Goal: Task Accomplishment & Management: Use online tool/utility

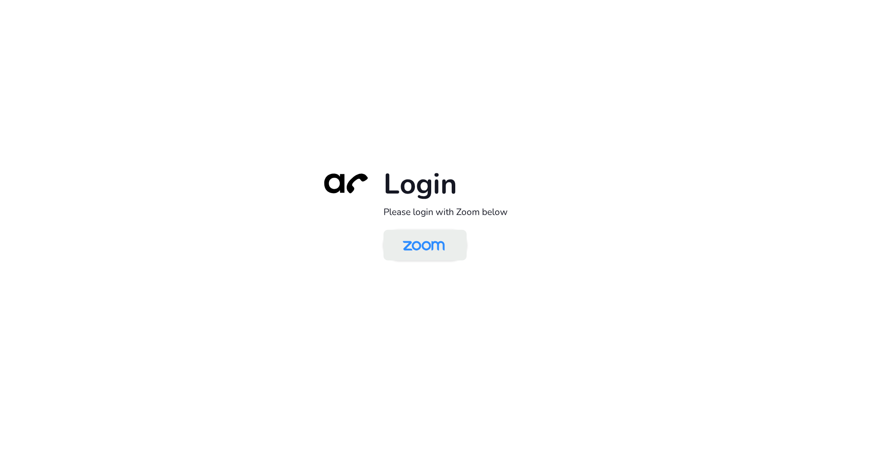
click at [443, 247] on img at bounding box center [424, 246] width 60 height 28
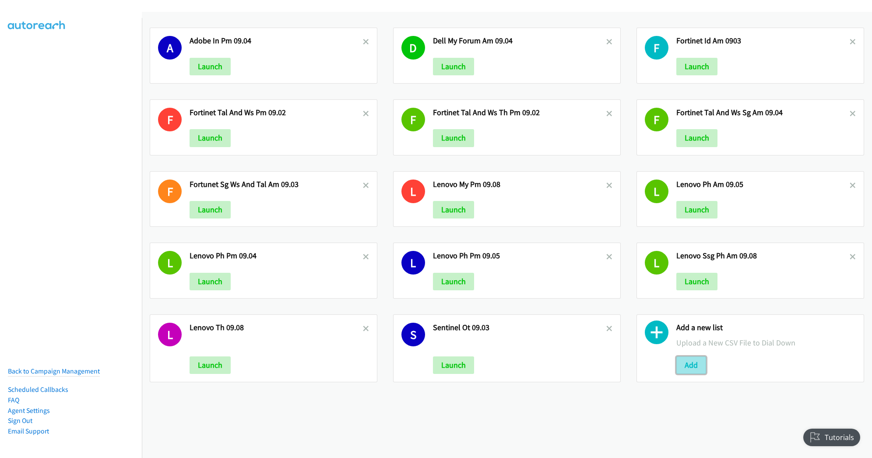
click at [682, 362] on button "Add" at bounding box center [691, 365] width 30 height 18
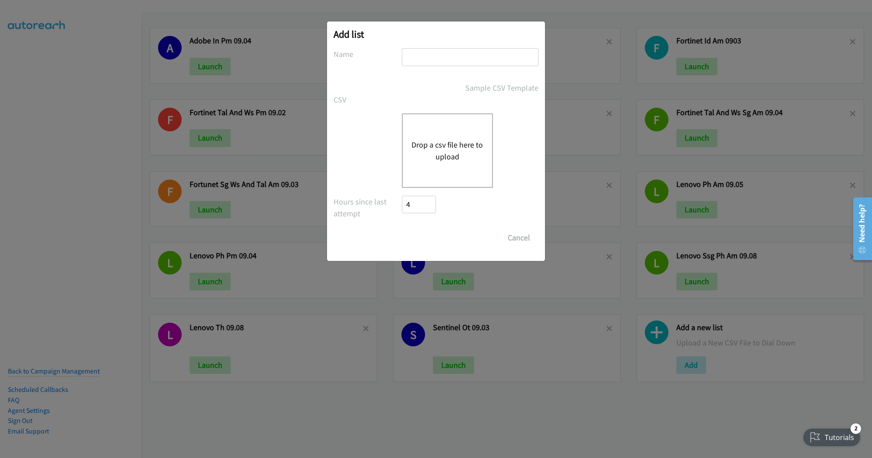
click at [444, 149] on button "Drop a csv file here to upload" at bounding box center [448, 151] width 72 height 24
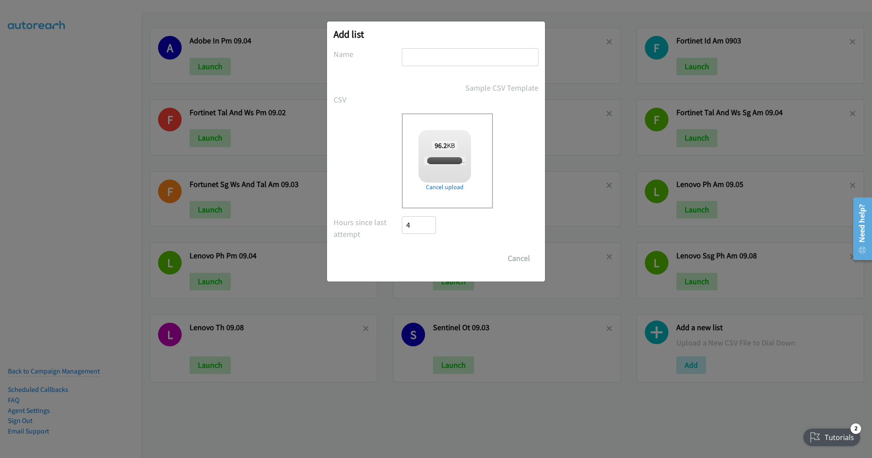
checkbox input "true"
click at [448, 58] on input "text" at bounding box center [470, 57] width 137 height 18
click at [429, 60] on input "Lenonovo PV" at bounding box center [470, 57] width 137 height 18
click at [471, 58] on input "Lenovo PV" at bounding box center [470, 57] width 137 height 18
click at [440, 57] on input "Lenovo PH09.09" at bounding box center [470, 57] width 137 height 18
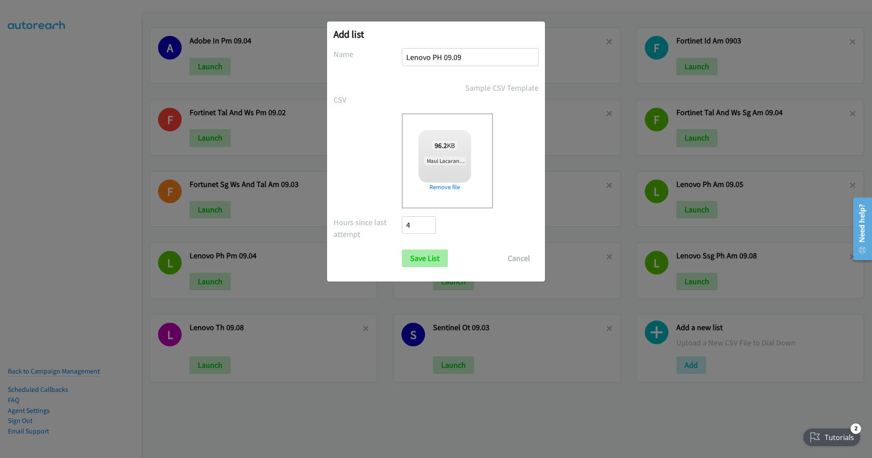
type input "Lenovo PH 09.09"
click at [430, 261] on input "Save List" at bounding box center [425, 259] width 46 height 18
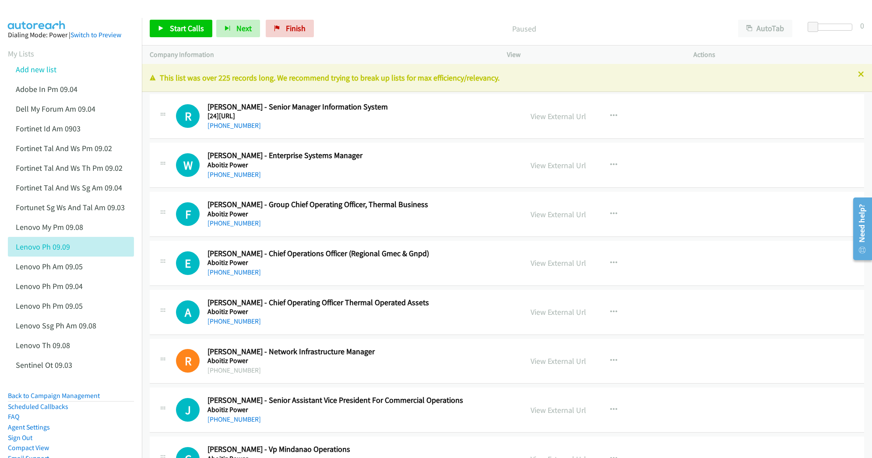
click at [452, 13] on div "Start Calls Pause Next Finish Paused AutoTab AutoTab 0" at bounding box center [507, 29] width 730 height 34
click at [555, 118] on link "View External Url" at bounding box center [559, 116] width 56 height 10
click at [414, 18] on div "Start Calls Pause Next Finish Paused AutoTab AutoTab 0" at bounding box center [507, 29] width 730 height 34
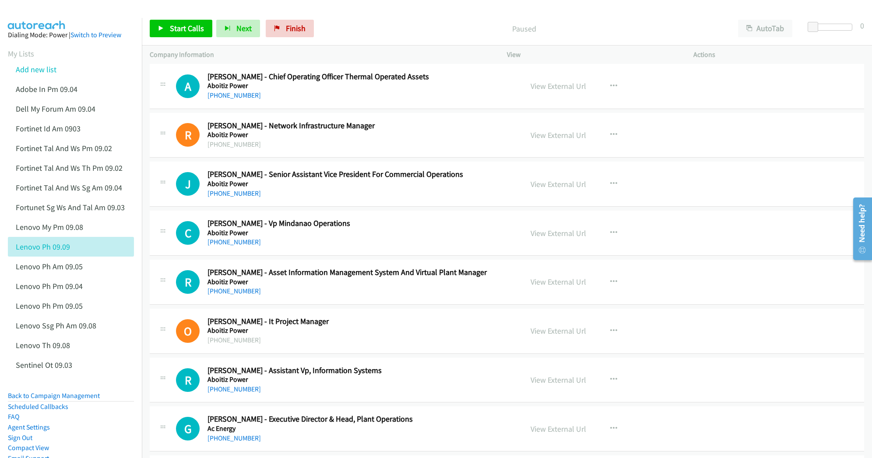
scroll to position [233, 0]
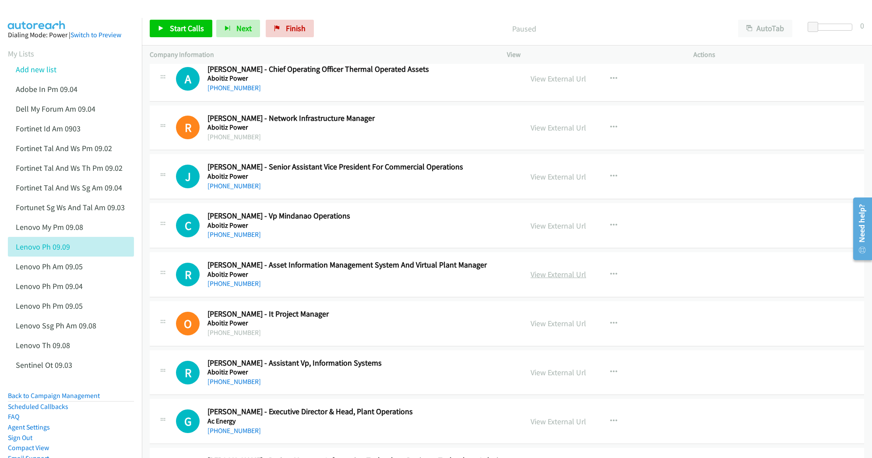
click at [536, 275] on link "View External Url" at bounding box center [559, 274] width 56 height 10
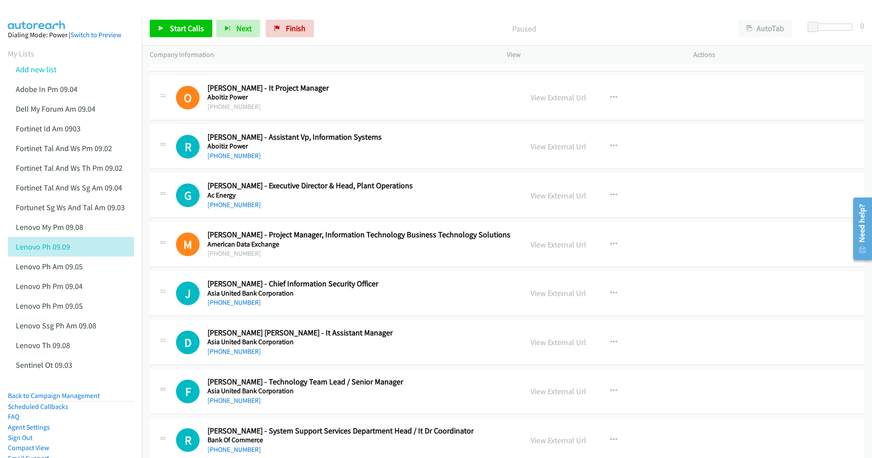
scroll to position [467, 0]
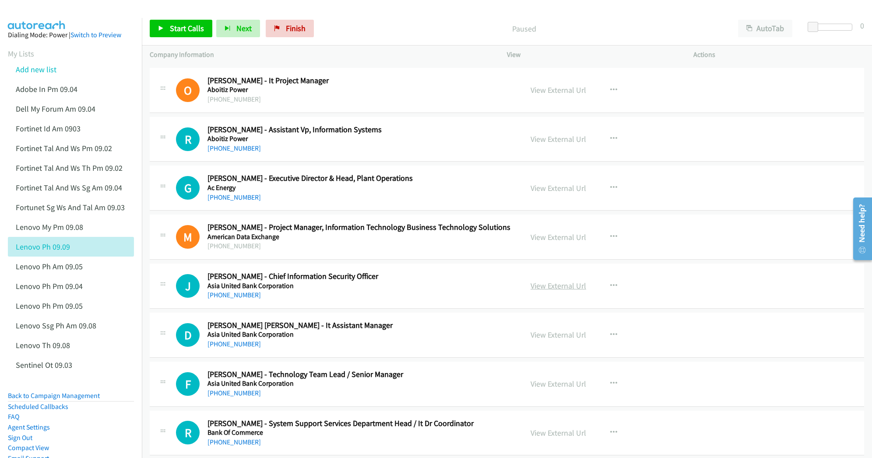
click at [547, 288] on link "View External Url" at bounding box center [559, 286] width 56 height 10
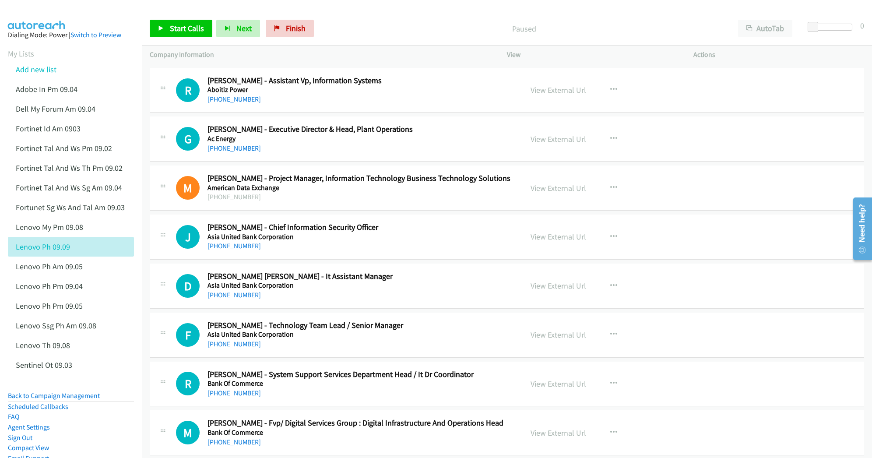
scroll to position [525, 0]
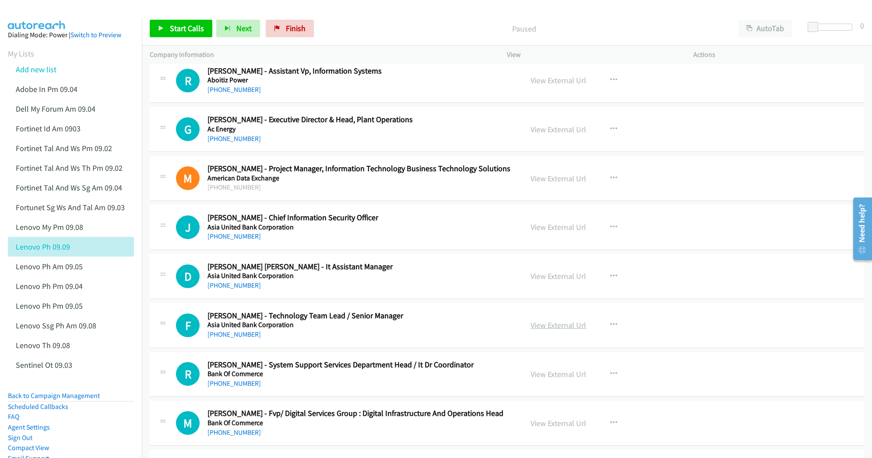
click at [547, 326] on link "View External Url" at bounding box center [559, 325] width 56 height 10
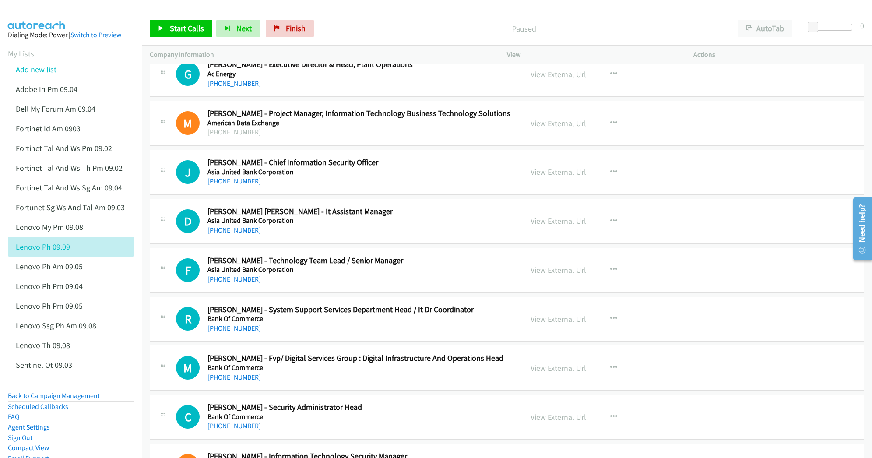
scroll to position [584, 0]
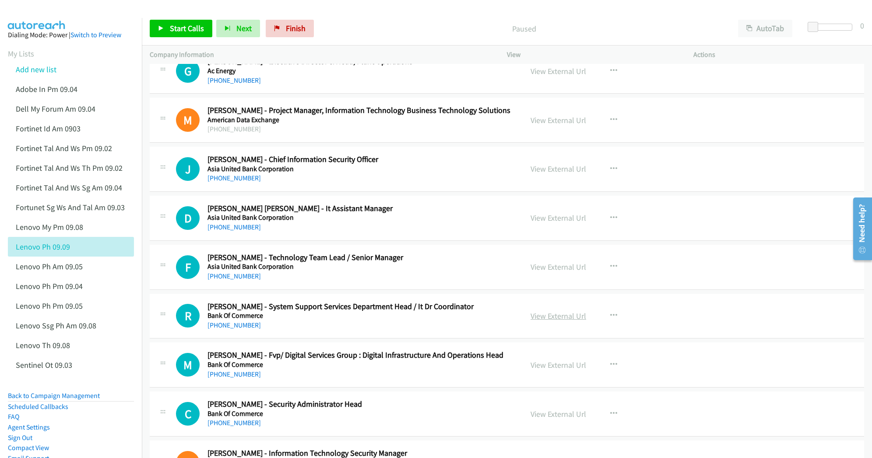
click at [541, 314] on link "View External Url" at bounding box center [559, 316] width 56 height 10
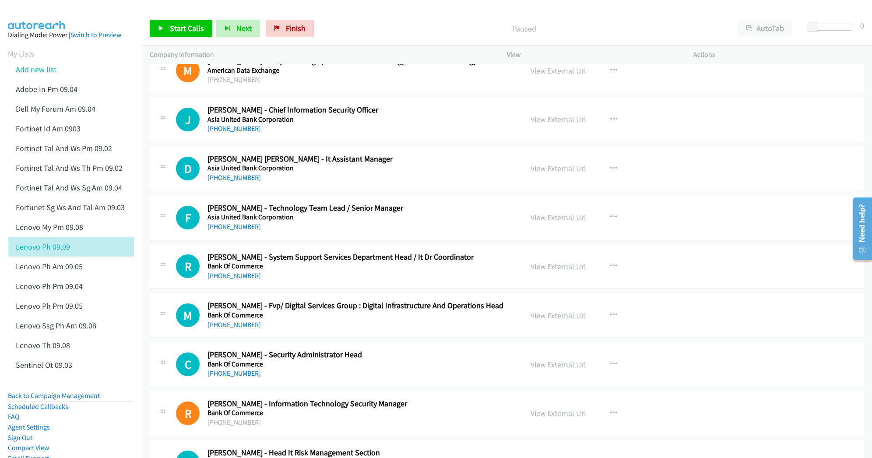
scroll to position [642, 0]
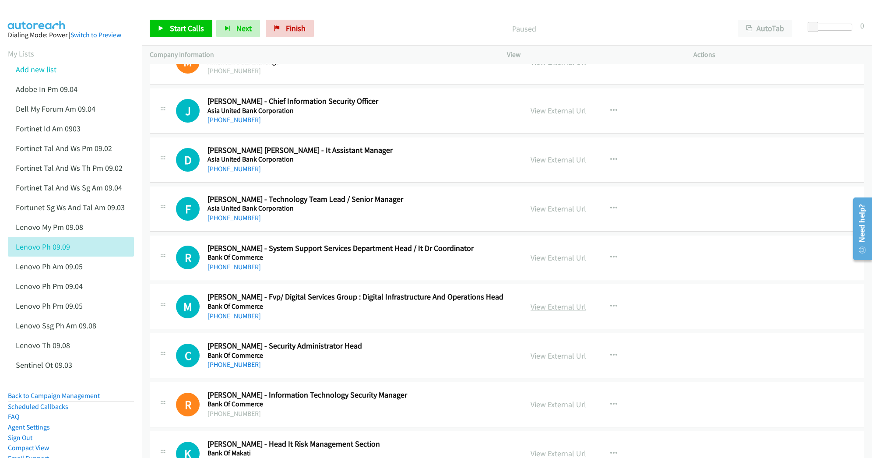
click at [554, 309] on link "View External Url" at bounding box center [559, 307] width 56 height 10
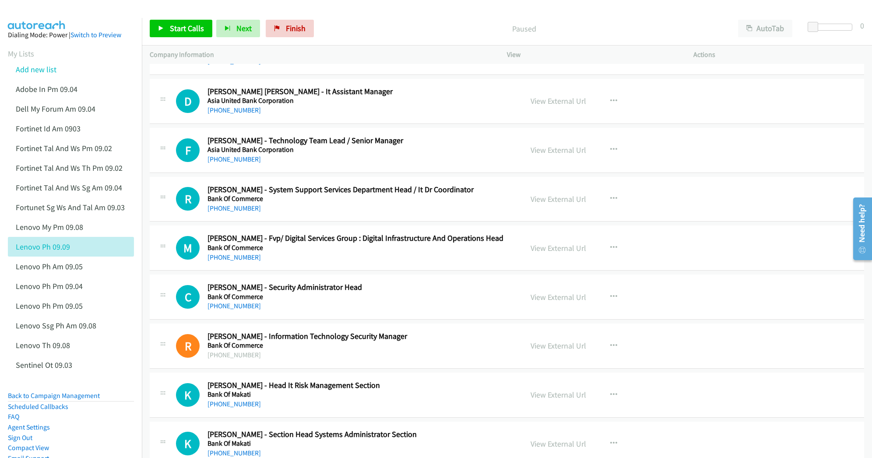
scroll to position [759, 0]
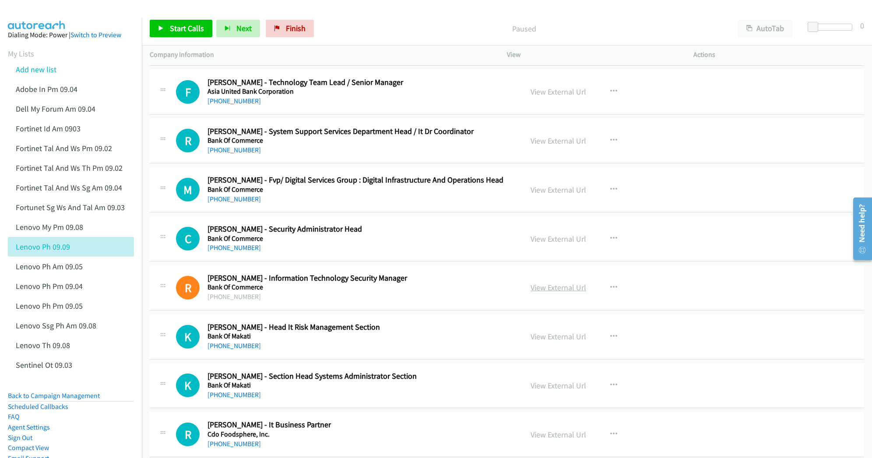
click at [548, 288] on link "View External Url" at bounding box center [559, 287] width 56 height 10
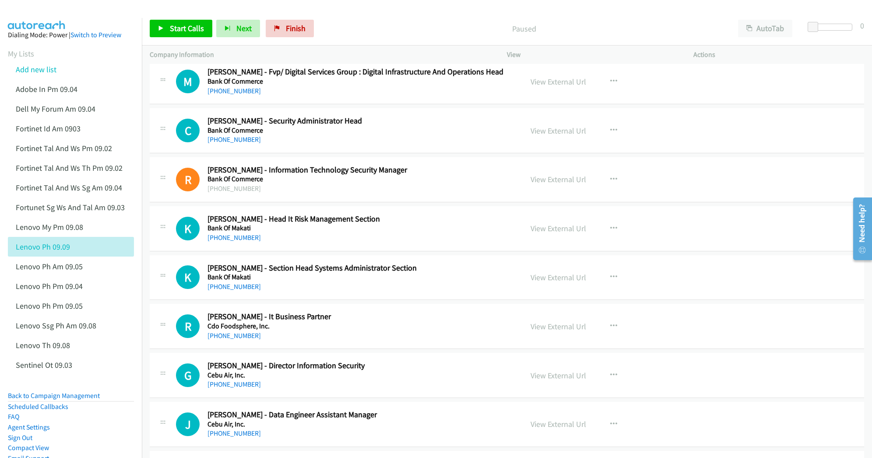
scroll to position [876, 0]
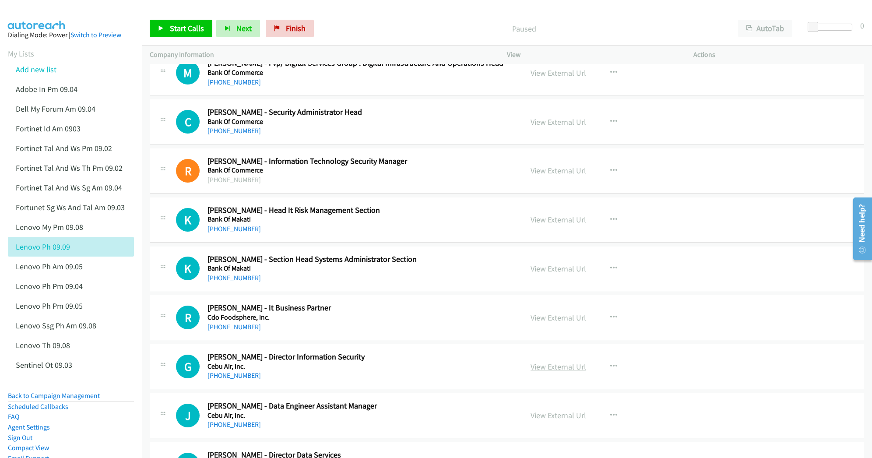
click at [542, 370] on link "View External Url" at bounding box center [559, 367] width 56 height 10
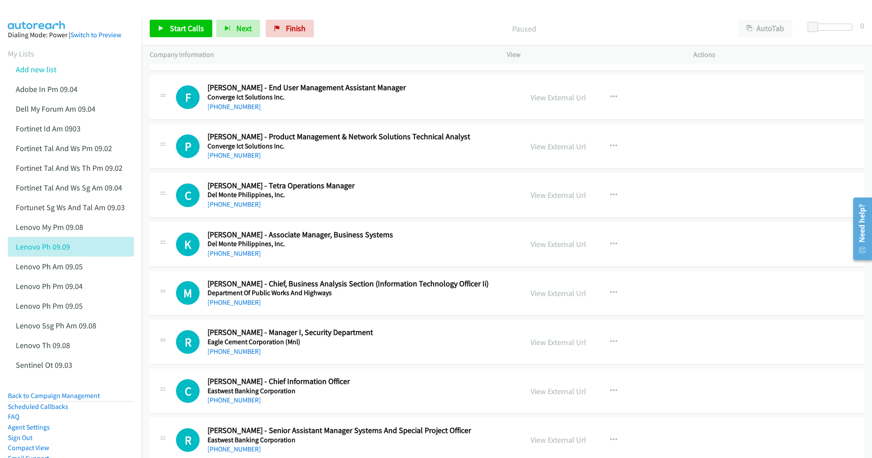
scroll to position [1693, 0]
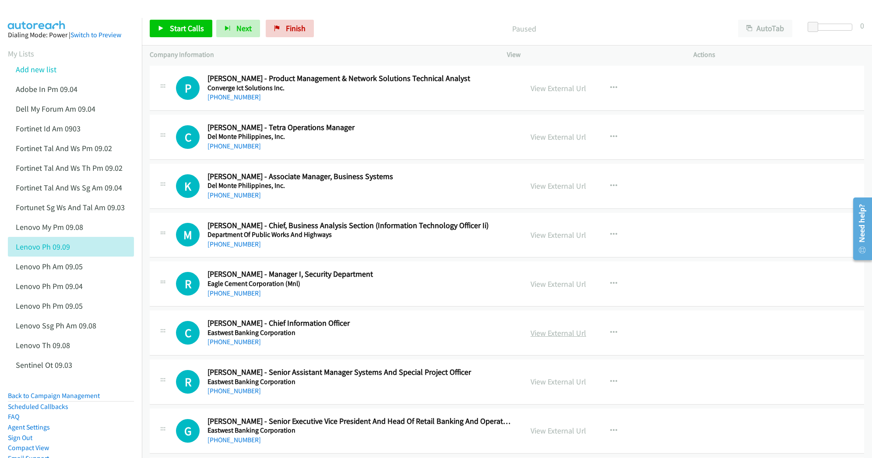
click at [556, 336] on link "View External Url" at bounding box center [559, 333] width 56 height 10
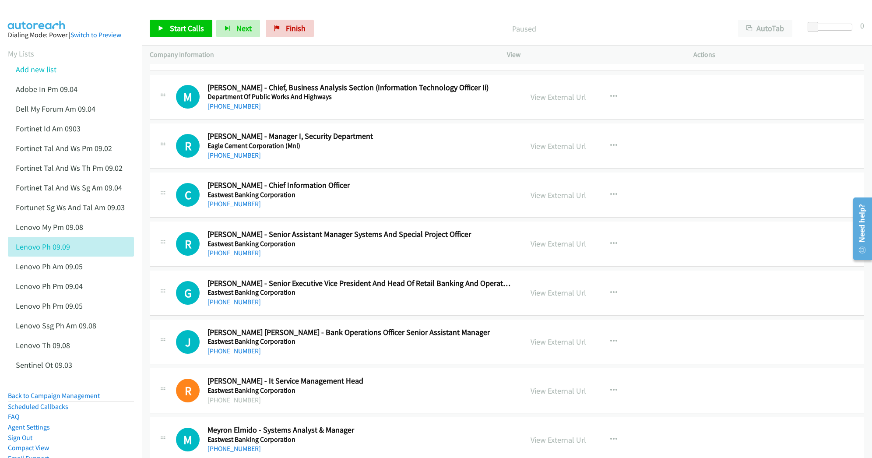
scroll to position [1868, 0]
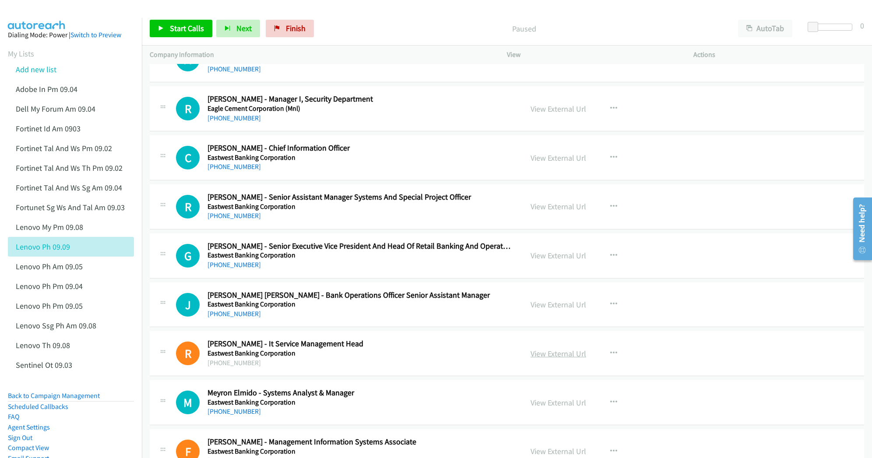
click at [546, 359] on link "View External Url" at bounding box center [559, 354] width 56 height 10
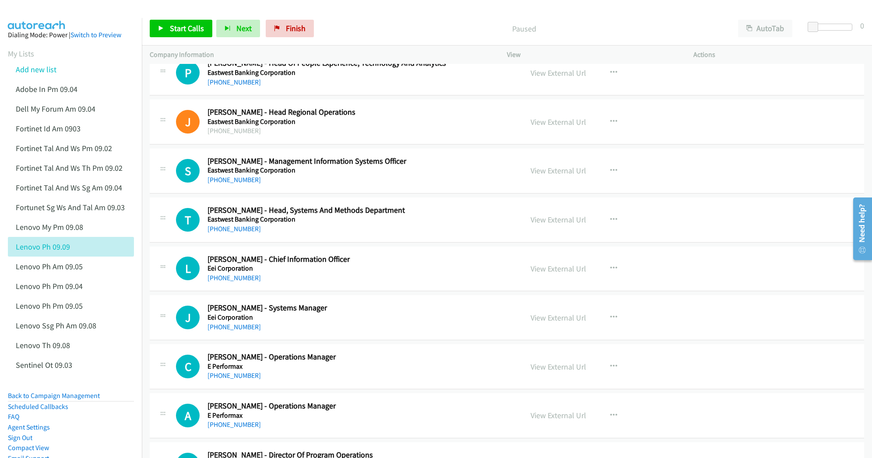
scroll to position [2452, 0]
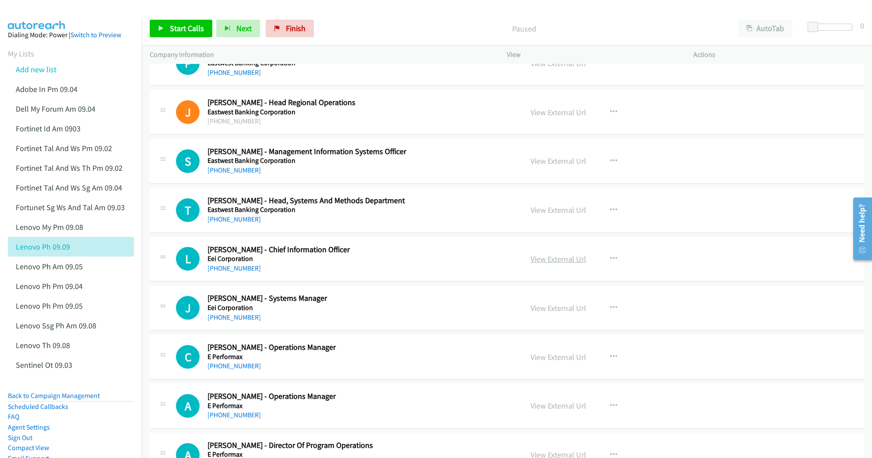
click at [557, 264] on link "View External Url" at bounding box center [559, 259] width 56 height 10
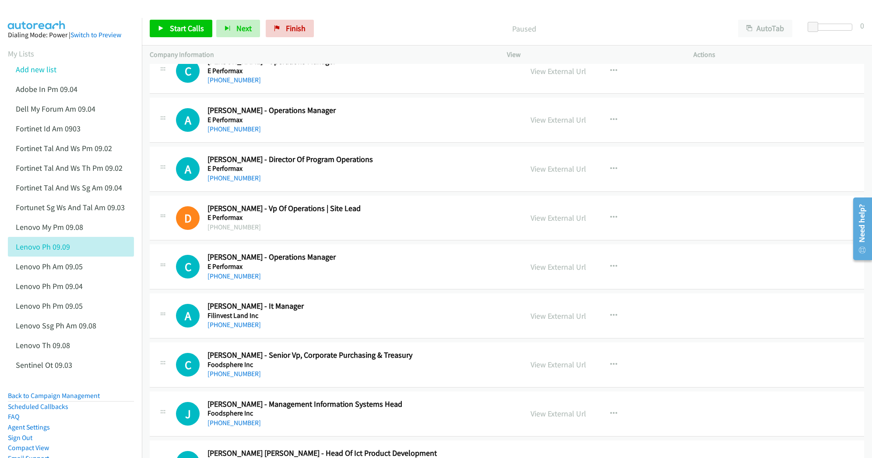
scroll to position [2743, 0]
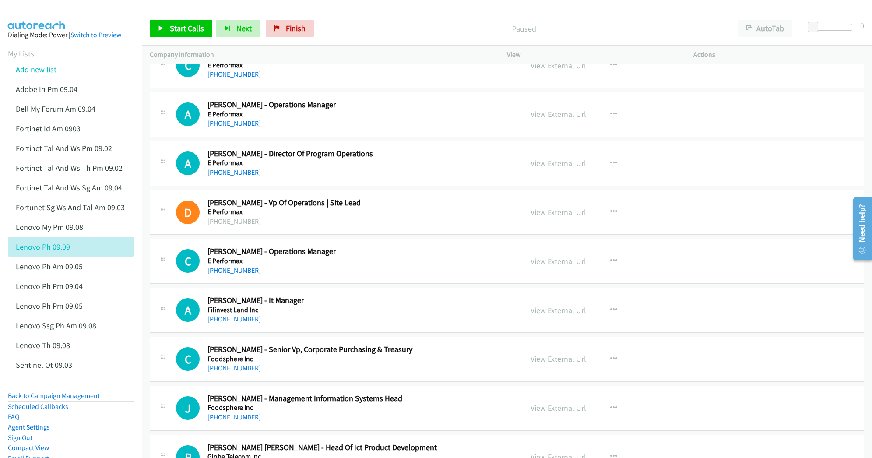
click at [538, 315] on link "View External Url" at bounding box center [559, 310] width 56 height 10
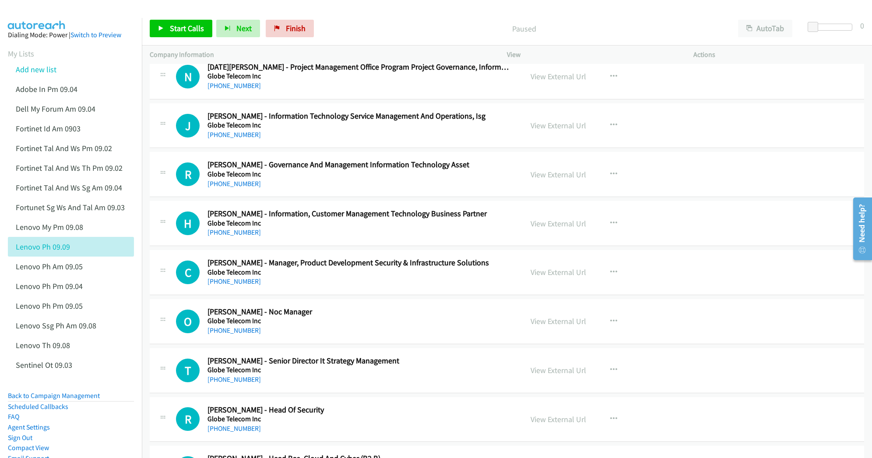
scroll to position [3619, 0]
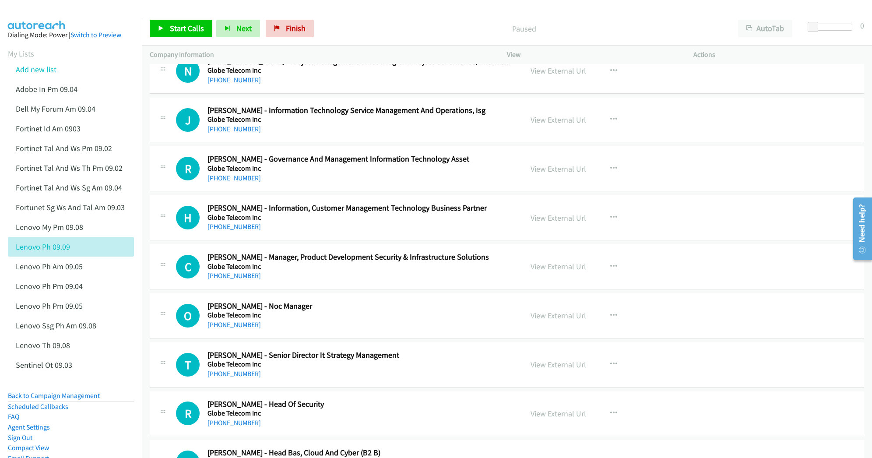
click at [553, 271] on link "View External Url" at bounding box center [559, 266] width 56 height 10
click at [551, 320] on link "View External Url" at bounding box center [559, 315] width 56 height 10
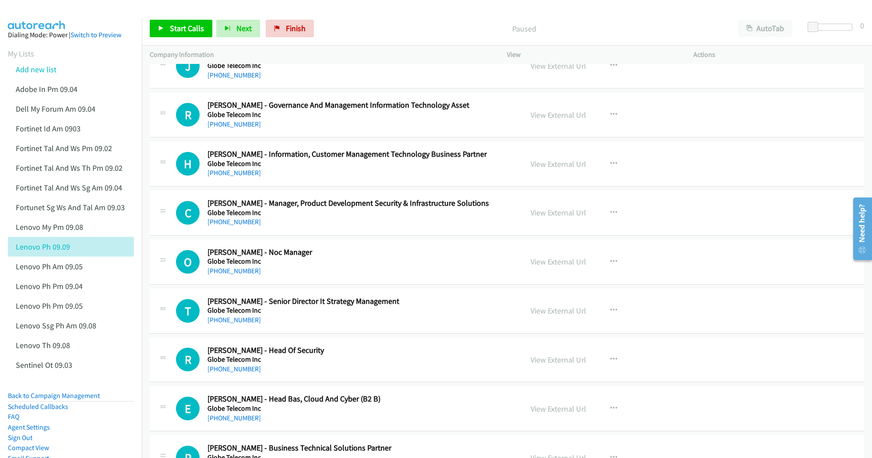
scroll to position [3678, 0]
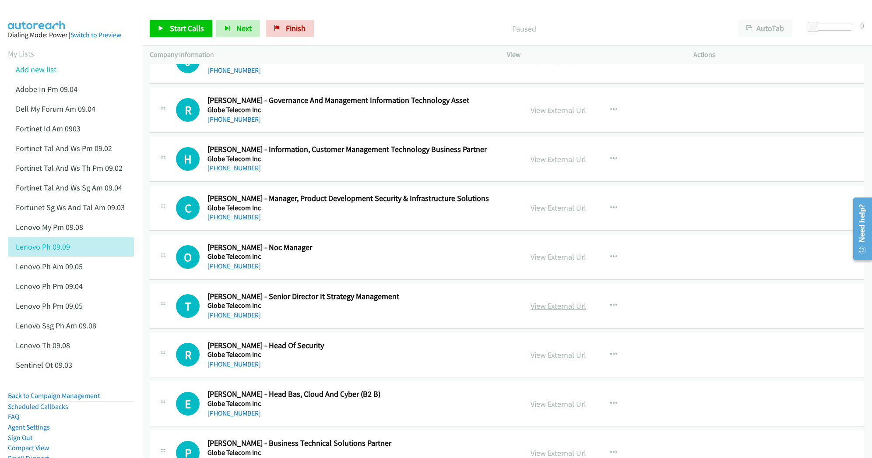
click at [549, 311] on link "View External Url" at bounding box center [559, 306] width 56 height 10
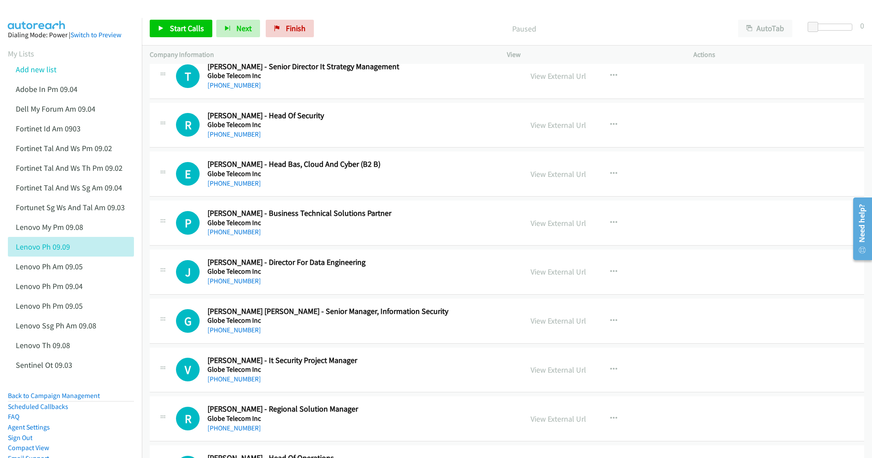
scroll to position [3911, 0]
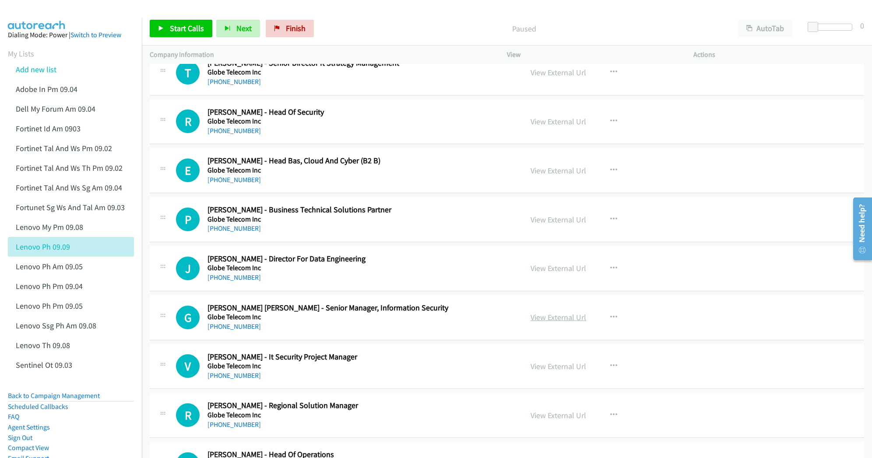
click at [548, 322] on link "View External Url" at bounding box center [559, 317] width 56 height 10
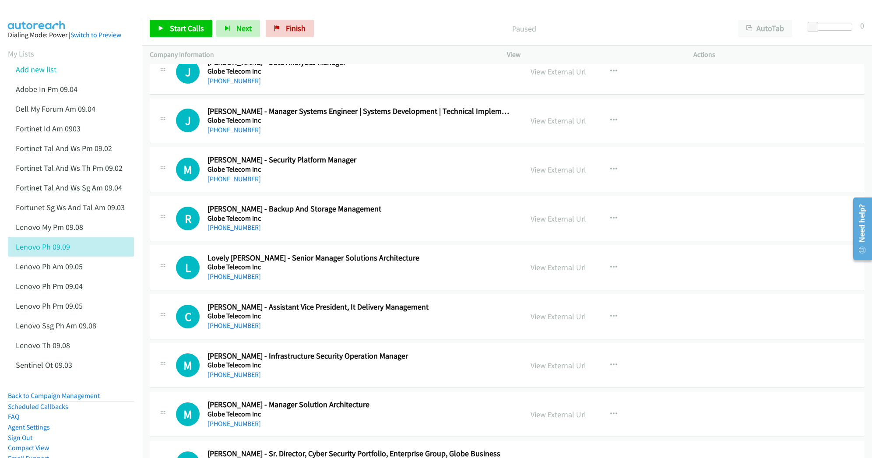
scroll to position [5487, 0]
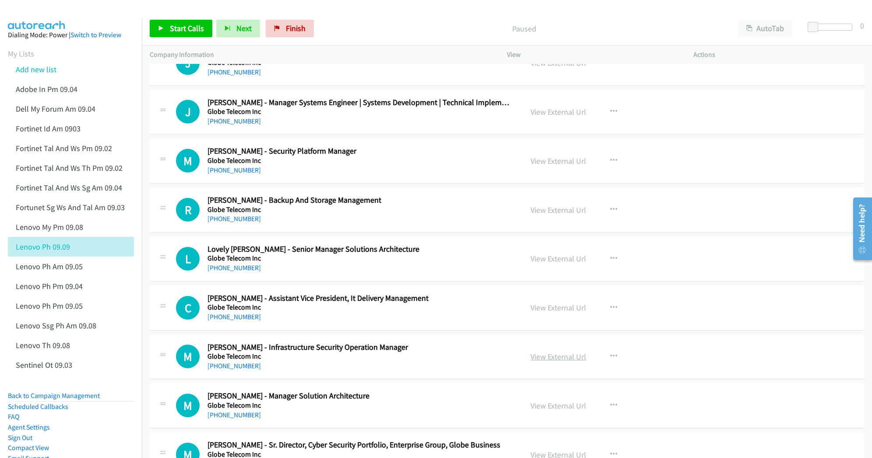
click at [548, 362] on link "View External Url" at bounding box center [559, 357] width 56 height 10
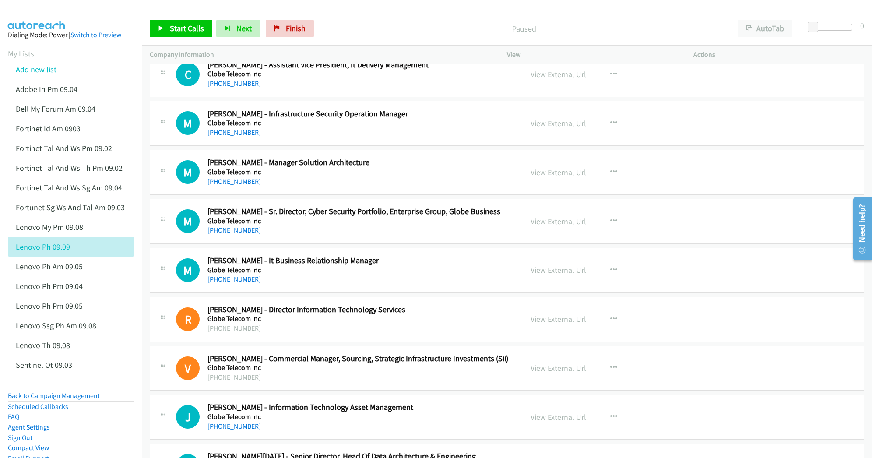
scroll to position [5779, 0]
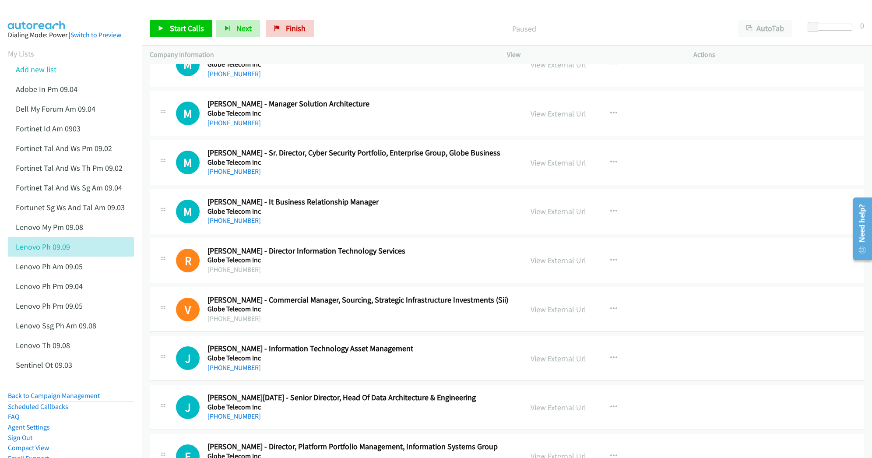
click at [553, 363] on link "View External Url" at bounding box center [559, 358] width 56 height 10
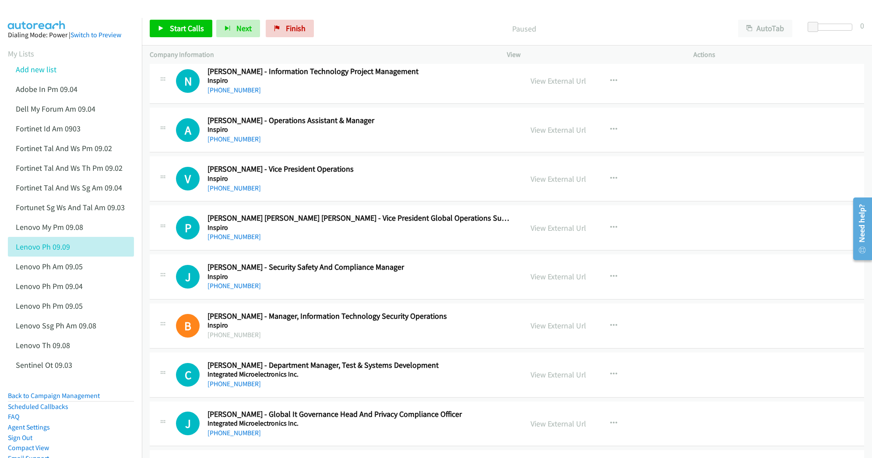
scroll to position [7530, 0]
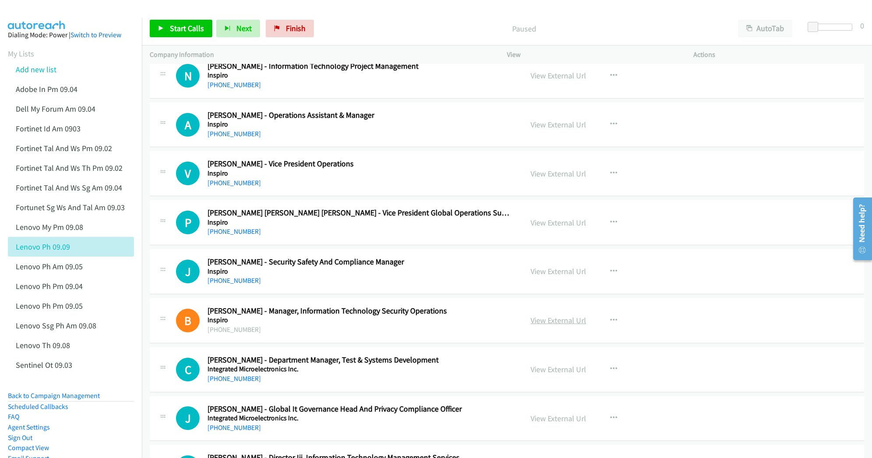
click at [547, 325] on link "View External Url" at bounding box center [559, 320] width 56 height 10
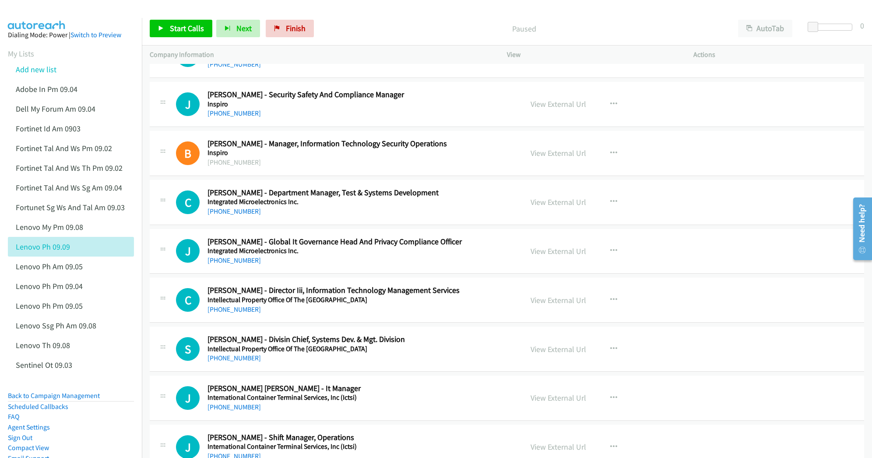
scroll to position [7706, 0]
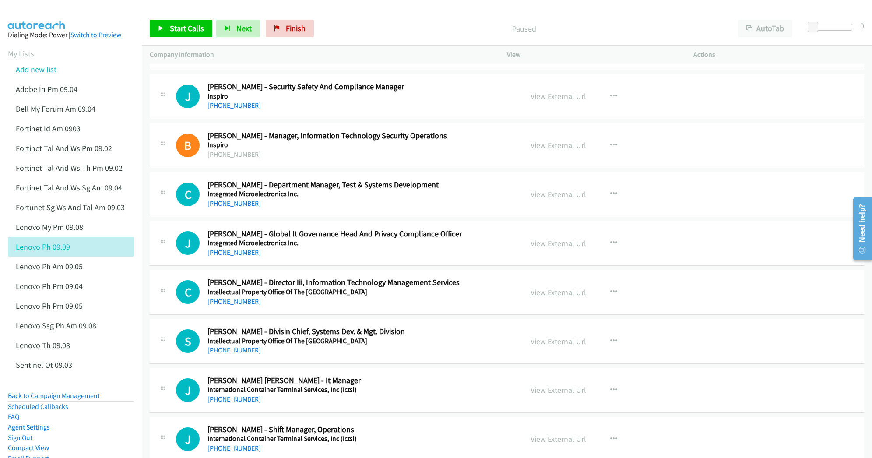
click at [547, 297] on link "View External Url" at bounding box center [559, 292] width 56 height 10
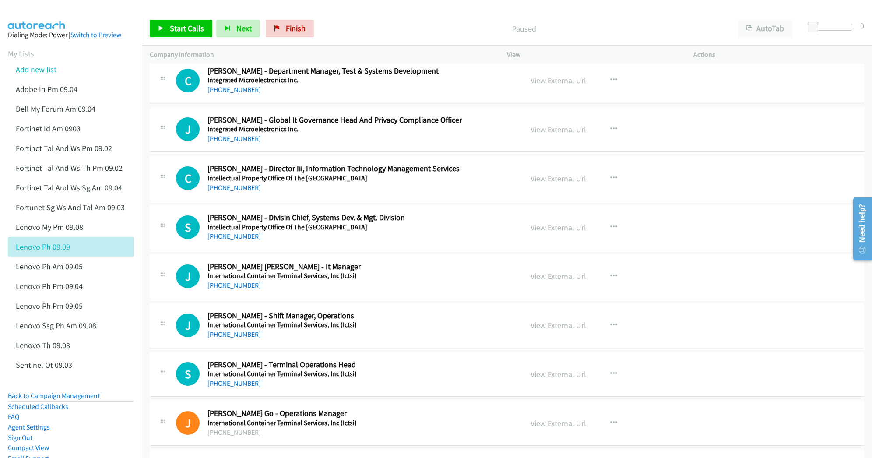
scroll to position [7822, 0]
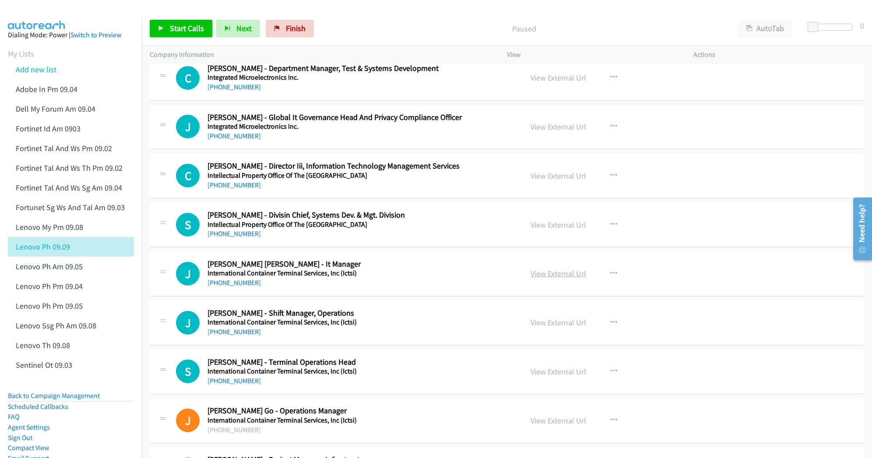
click at [550, 278] on link "View External Url" at bounding box center [559, 273] width 56 height 10
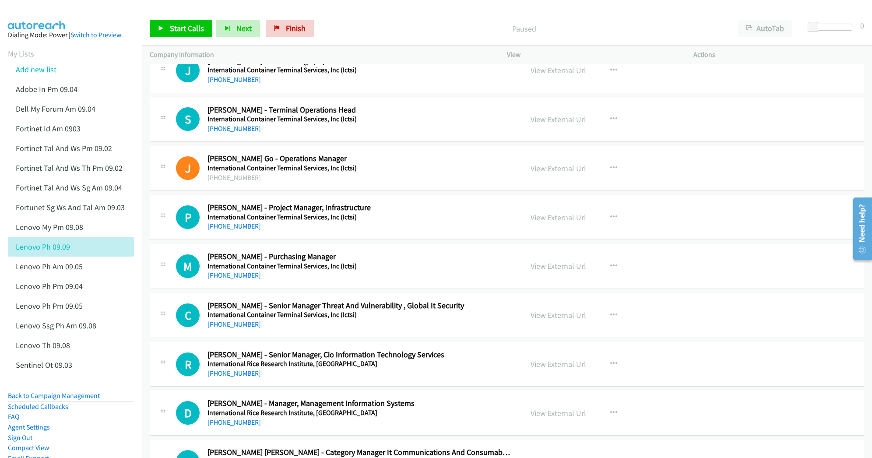
scroll to position [8114, 0]
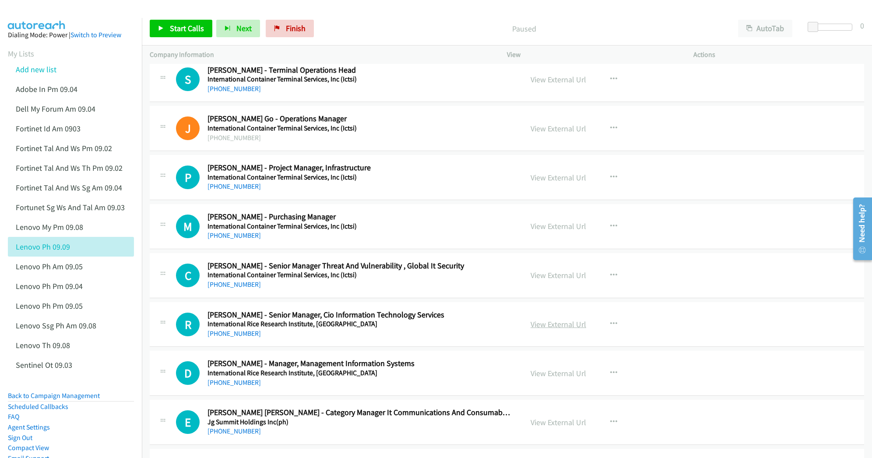
click at [543, 329] on link "View External Url" at bounding box center [559, 324] width 56 height 10
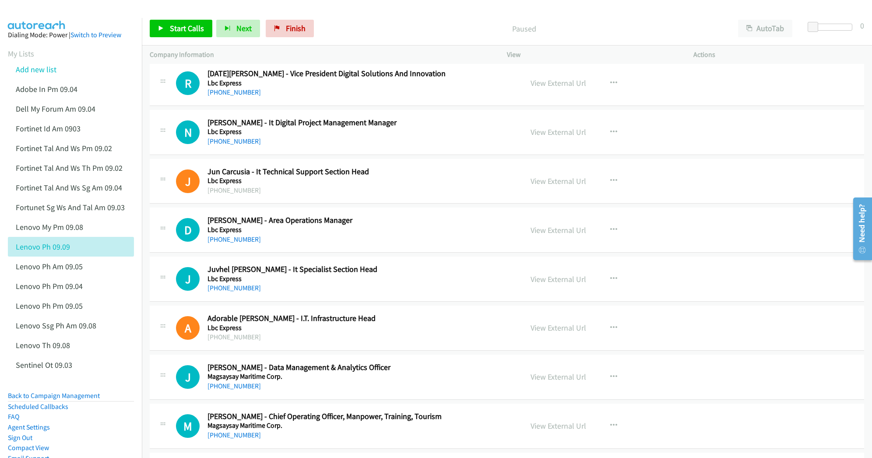
scroll to position [9048, 0]
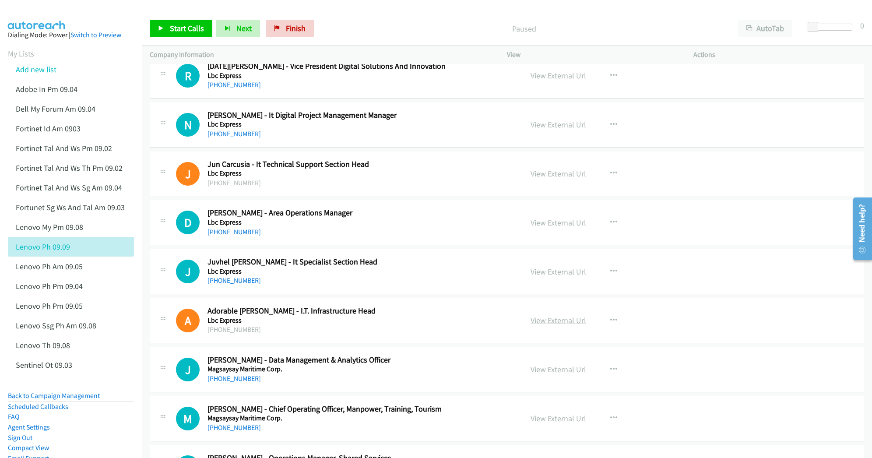
click at [557, 325] on link "View External Url" at bounding box center [559, 320] width 56 height 10
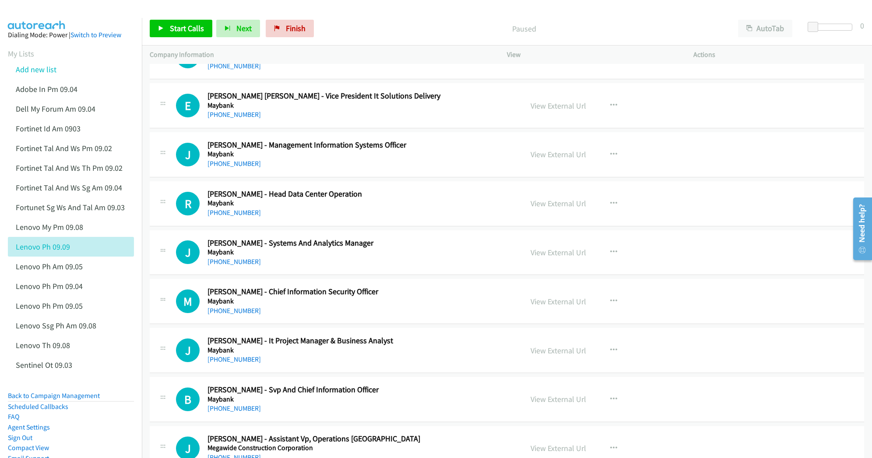
scroll to position [9515, 0]
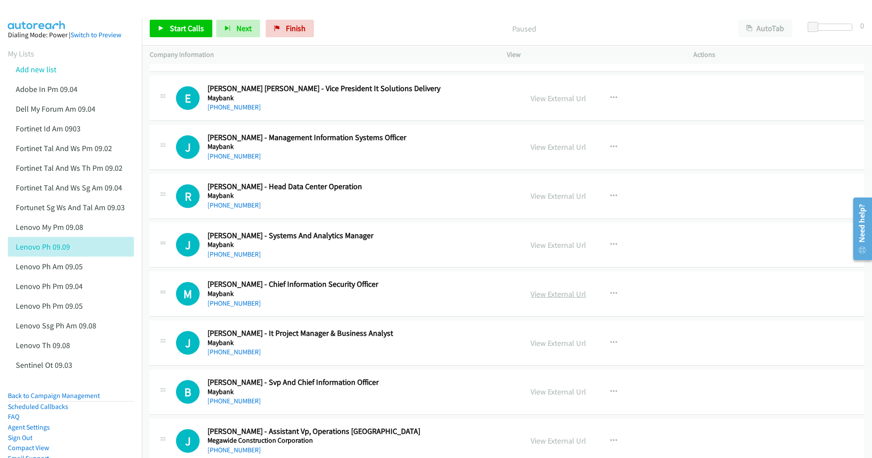
click at [543, 299] on link "View External Url" at bounding box center [559, 294] width 56 height 10
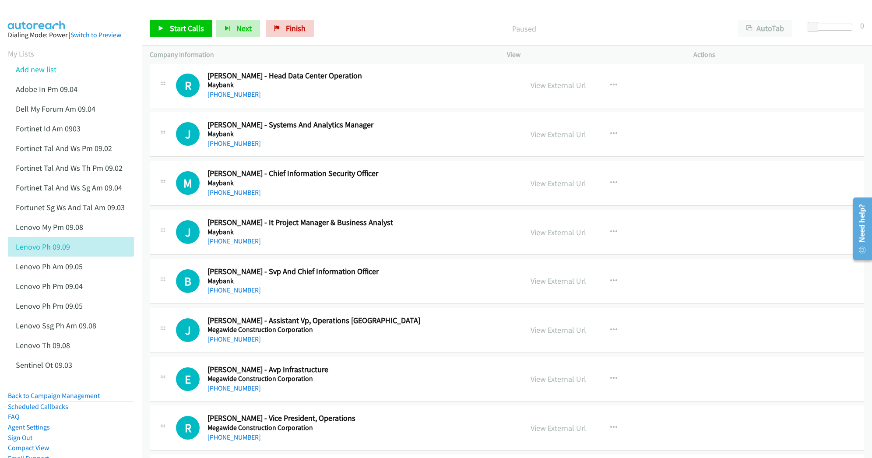
scroll to position [9632, 0]
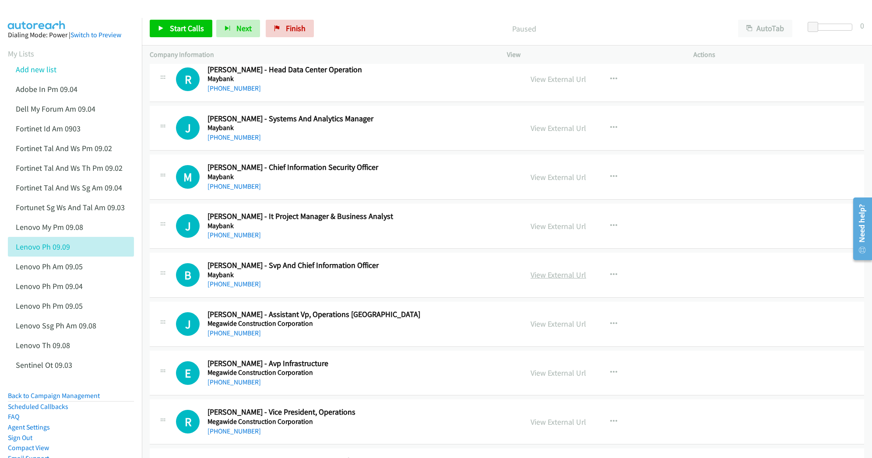
click at [540, 280] on link "View External Url" at bounding box center [559, 275] width 56 height 10
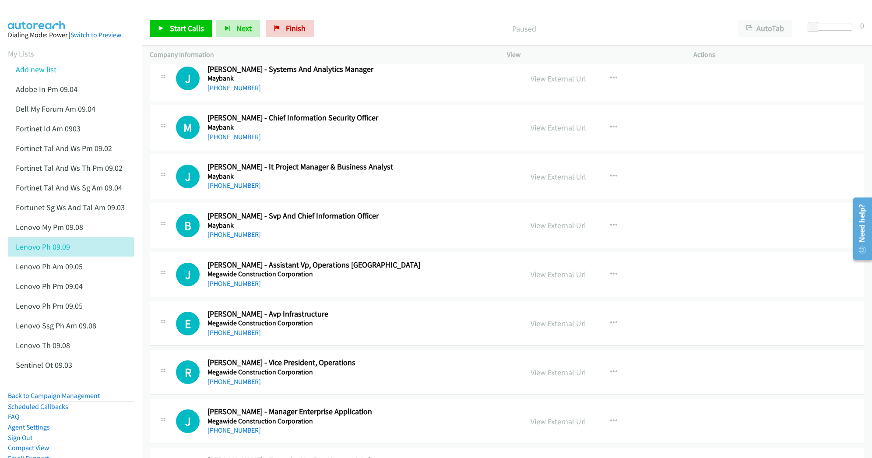
scroll to position [9690, 0]
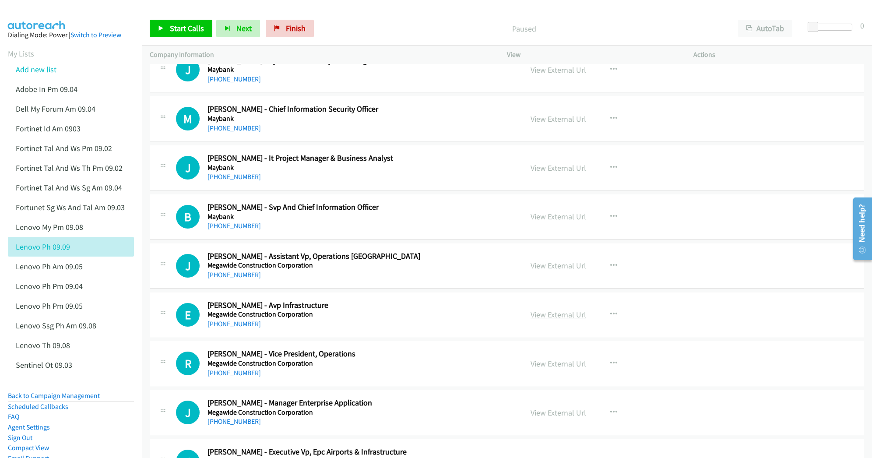
click at [540, 320] on link "View External Url" at bounding box center [559, 315] width 56 height 10
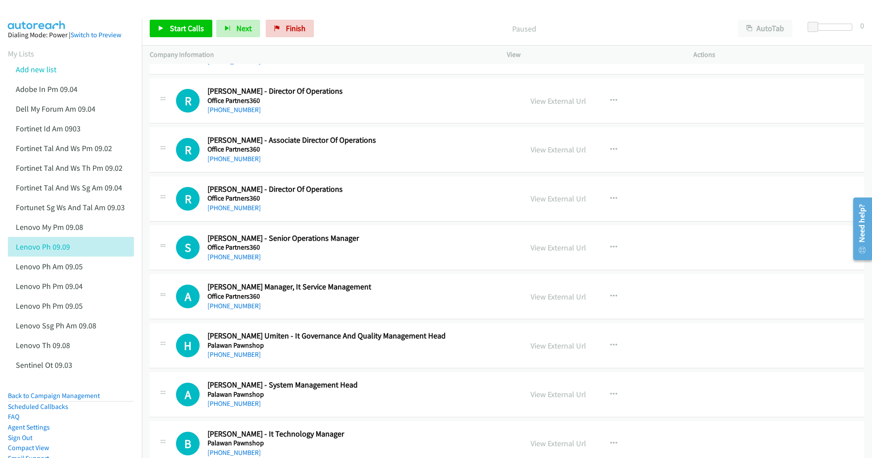
scroll to position [10332, 0]
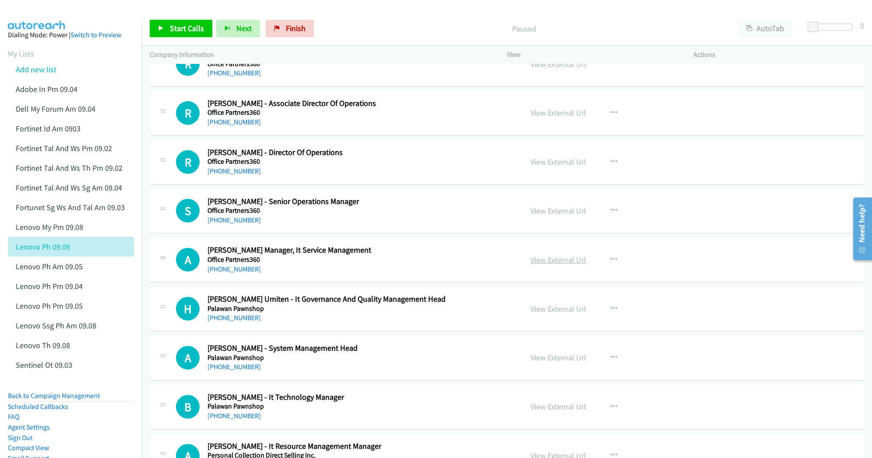
click at [545, 265] on link "View External Url" at bounding box center [559, 260] width 56 height 10
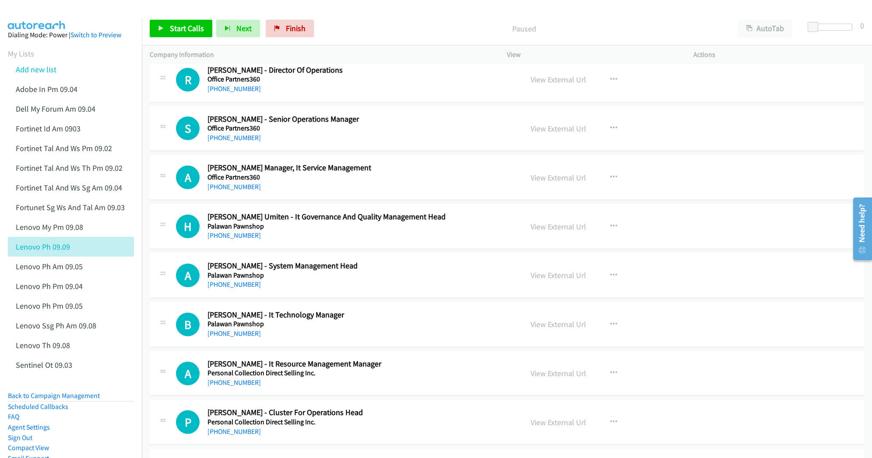
scroll to position [10449, 0]
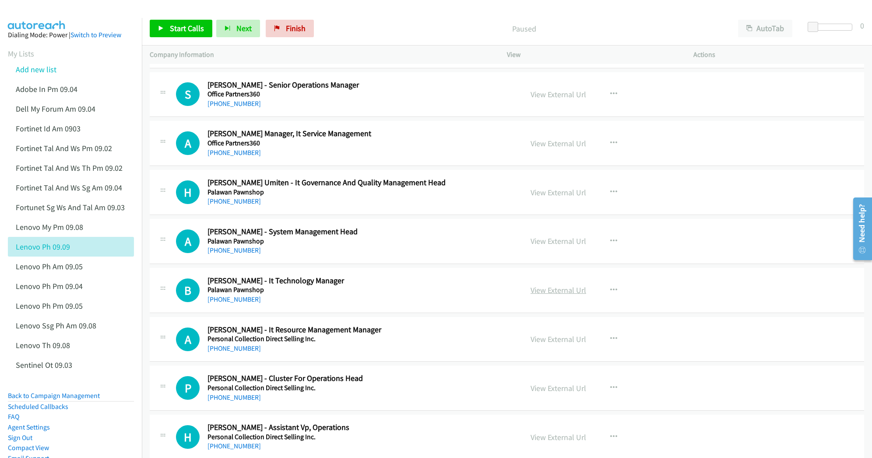
click at [552, 295] on link "View External Url" at bounding box center [559, 290] width 56 height 10
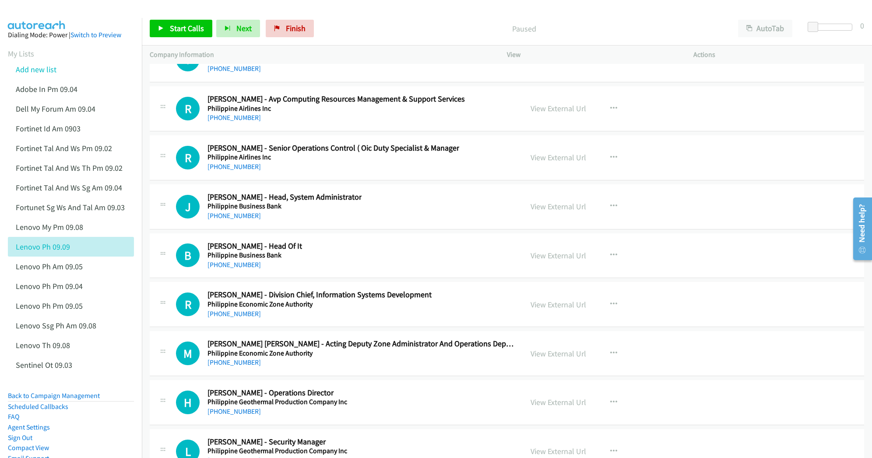
scroll to position [11617, 0]
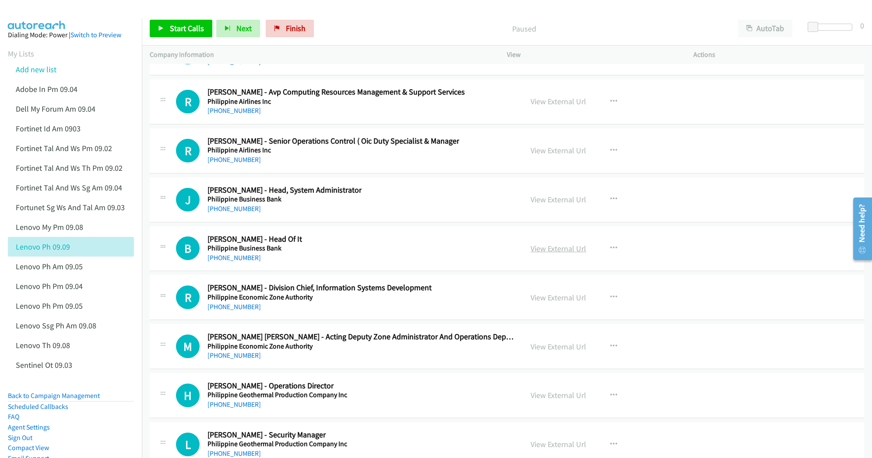
click at [547, 253] on link "View External Url" at bounding box center [559, 248] width 56 height 10
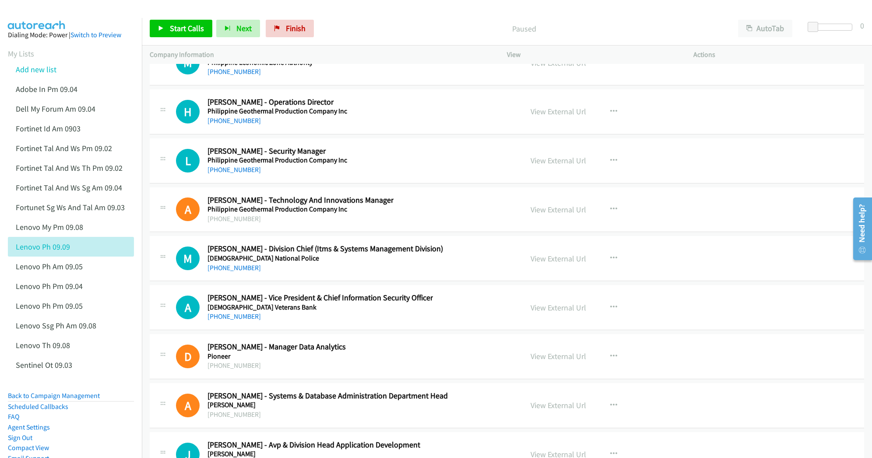
scroll to position [11909, 0]
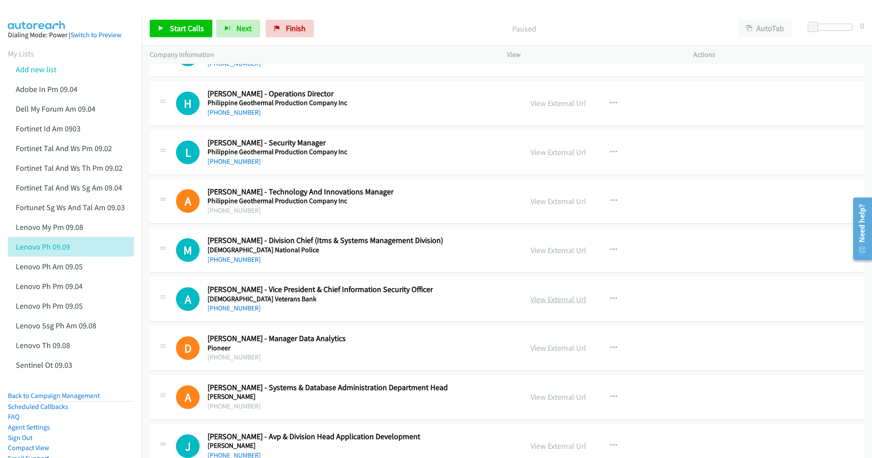
click at [537, 304] on link "View External Url" at bounding box center [559, 299] width 56 height 10
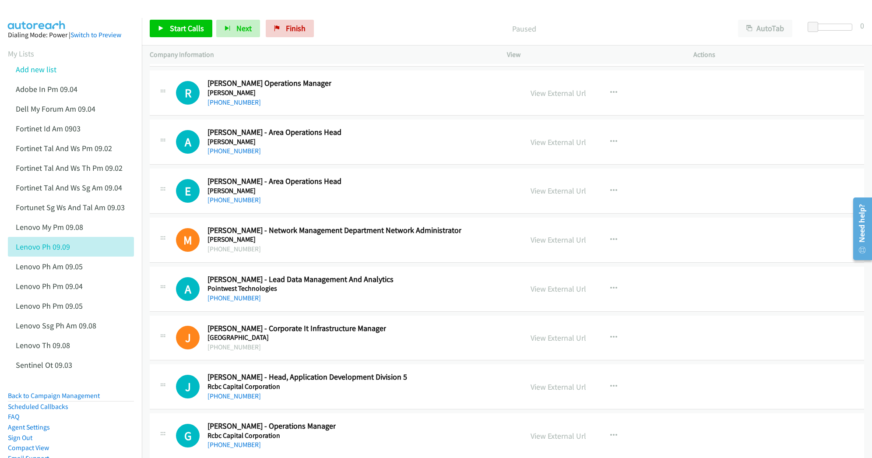
scroll to position [12317, 0]
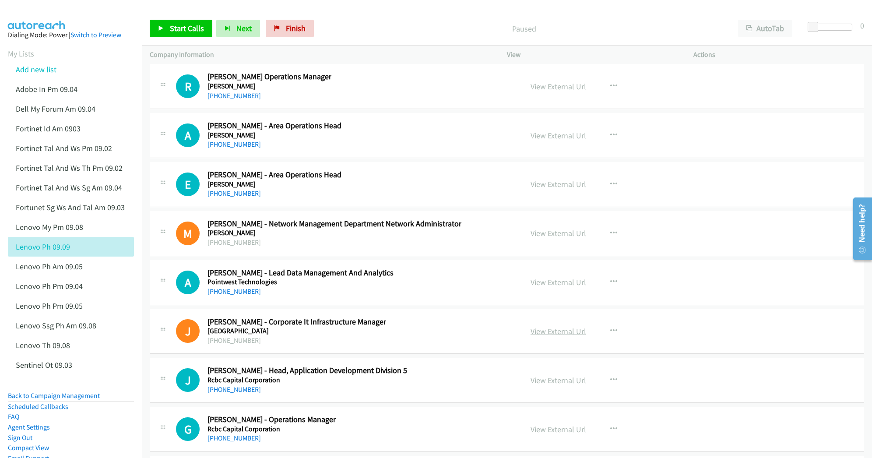
click at [563, 336] on link "View External Url" at bounding box center [559, 331] width 56 height 10
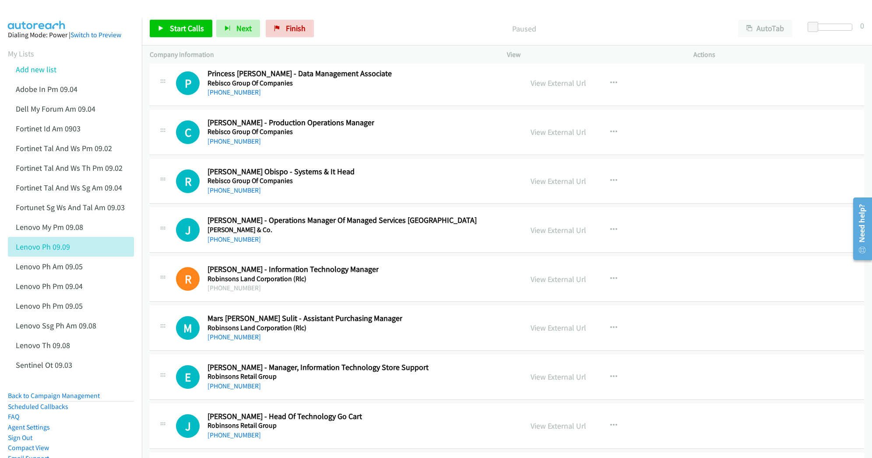
scroll to position [12959, 0]
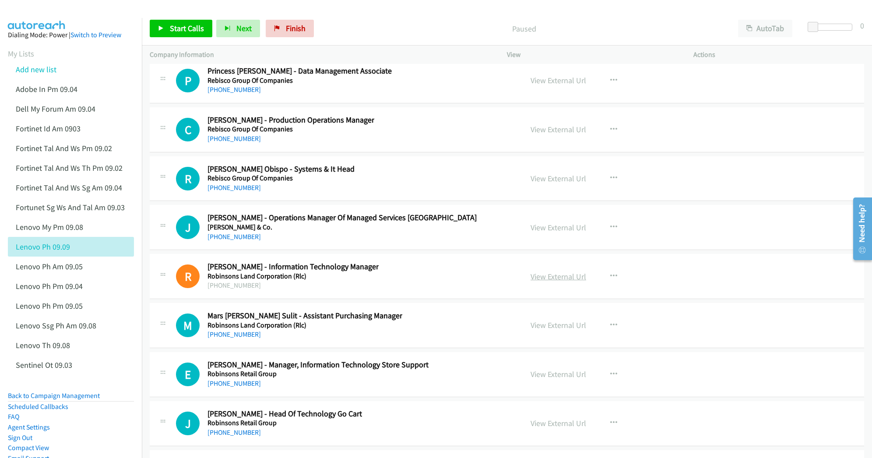
click at [556, 282] on link "View External Url" at bounding box center [559, 276] width 56 height 10
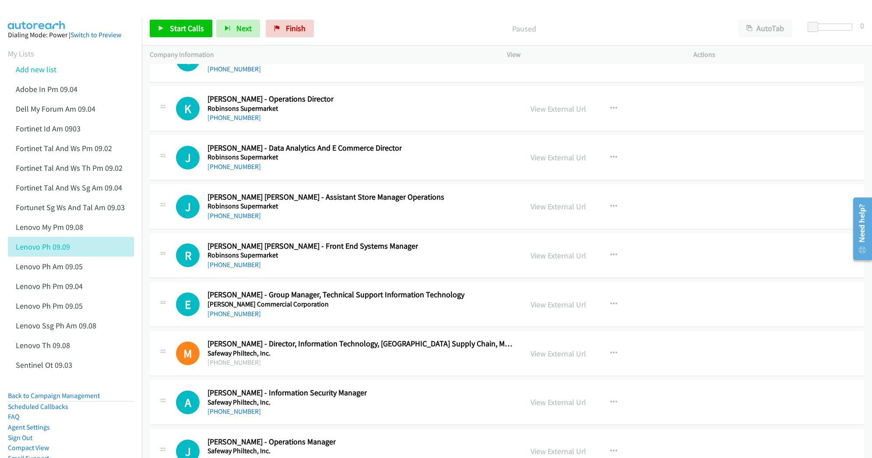
scroll to position [13426, 0]
